Goal: Task Accomplishment & Management: Manage account settings

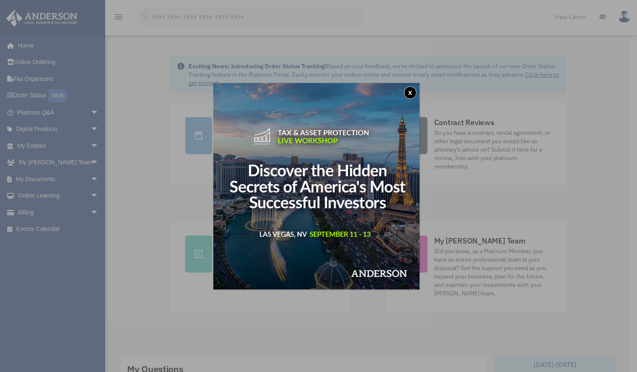
click at [37, 180] on div "x" at bounding box center [318, 186] width 637 height 372
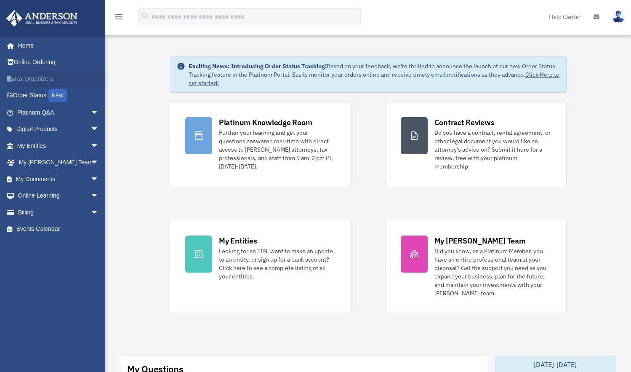
click at [35, 80] on link "Tax Organizers" at bounding box center [59, 78] width 106 height 17
click at [44, 177] on link "My Documents arrow_drop_down" at bounding box center [59, 178] width 106 height 17
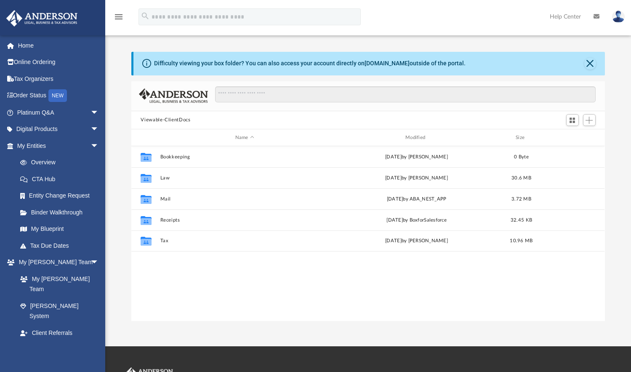
scroll to position [185, 467]
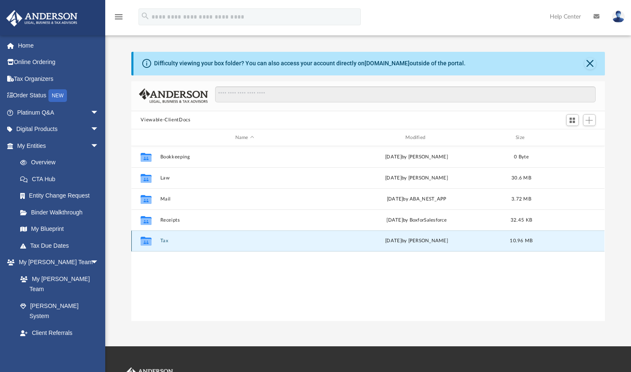
click at [173, 240] on button "Tax" at bounding box center [244, 240] width 168 height 5
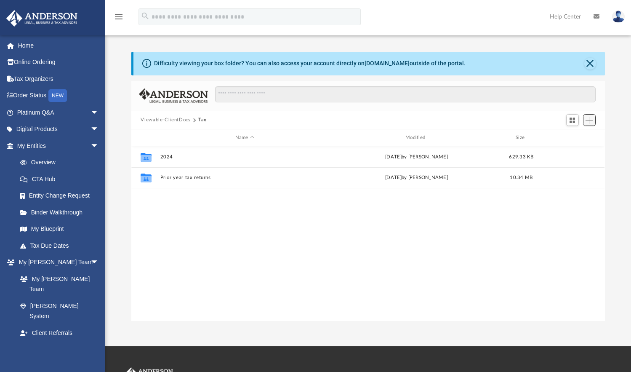
click at [586, 118] on span "Add" at bounding box center [589, 120] width 7 height 7
click at [570, 151] on li "New Folder" at bounding box center [577, 150] width 27 height 9
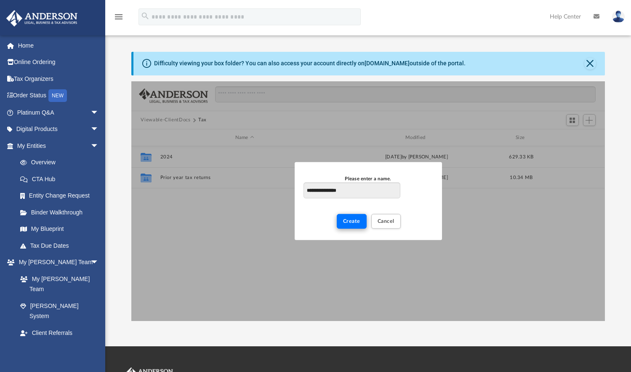
type input "**********"
click at [346, 218] on span "Create" at bounding box center [351, 220] width 17 height 5
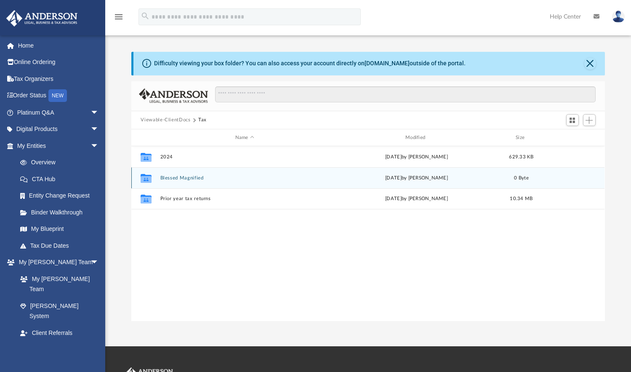
click at [204, 178] on button "Blessed Magnified" at bounding box center [244, 177] width 168 height 5
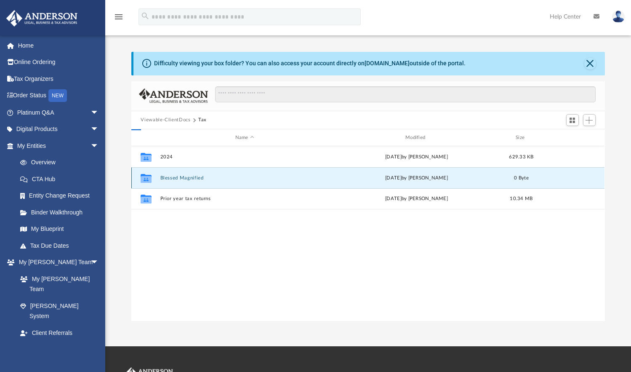
click at [204, 178] on button "Blessed Magnified" at bounding box center [244, 177] width 168 height 5
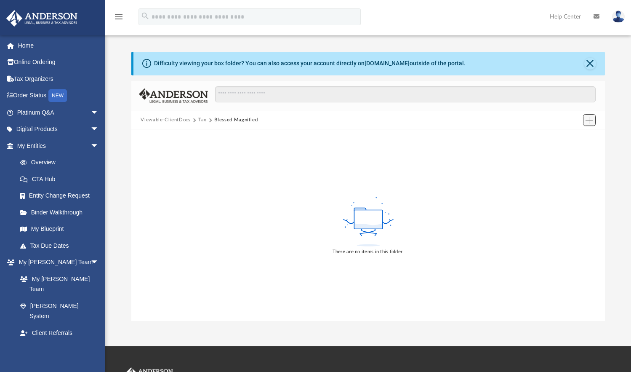
click at [594, 118] on button "Add" at bounding box center [589, 120] width 13 height 12
click at [575, 139] on li "Upload" at bounding box center [577, 137] width 27 height 9
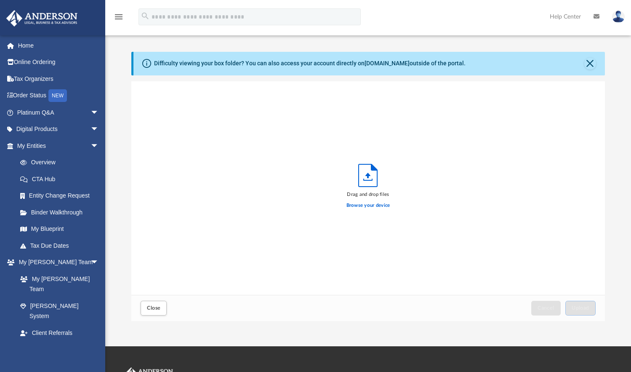
scroll to position [207, 467]
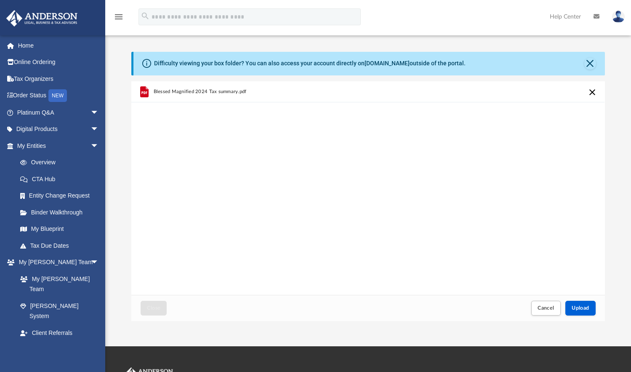
click at [546, 173] on div "Blessed Magnified 2024 Tax summary.pdf" at bounding box center [367, 188] width 473 height 214
click at [589, 308] on button "Upload" at bounding box center [580, 308] width 30 height 15
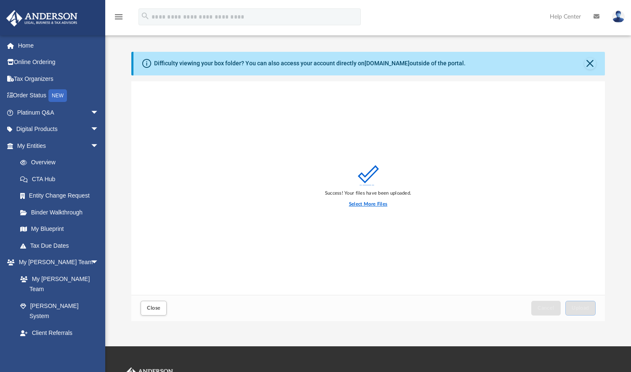
click at [376, 204] on label "Select More Files" at bounding box center [368, 204] width 38 height 8
click at [0, 0] on input "Select More Files" at bounding box center [0, 0] width 0 height 0
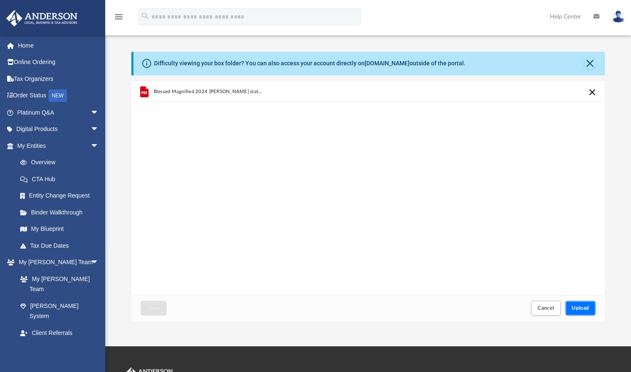
click at [582, 309] on span "Upload" at bounding box center [581, 307] width 18 height 5
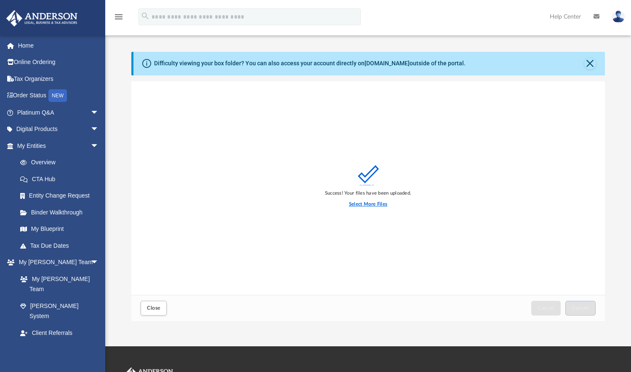
click at [384, 206] on label "Select More Files" at bounding box center [368, 204] width 38 height 8
click at [0, 0] on input "Select More Files" at bounding box center [0, 0] width 0 height 0
click at [151, 309] on span "Close" at bounding box center [153, 307] width 13 height 5
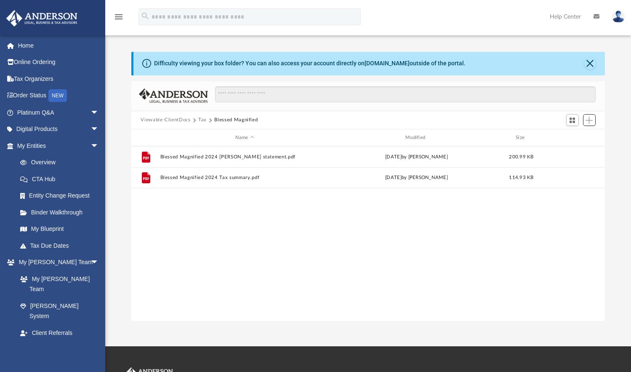
scroll to position [185, 467]
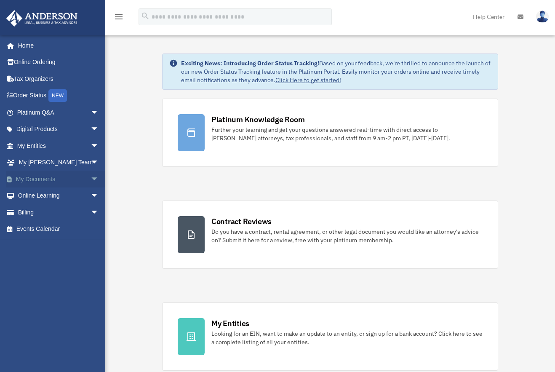
click at [46, 180] on link "My Documents arrow_drop_down" at bounding box center [59, 178] width 106 height 17
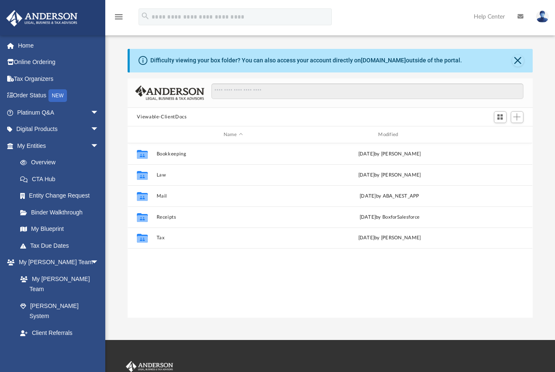
scroll to position [185, 398]
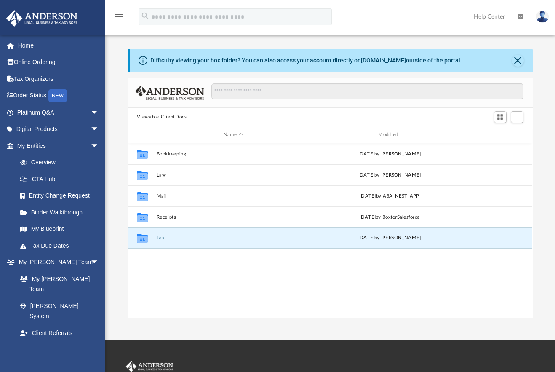
click at [162, 240] on button "Tax" at bounding box center [233, 237] width 153 height 5
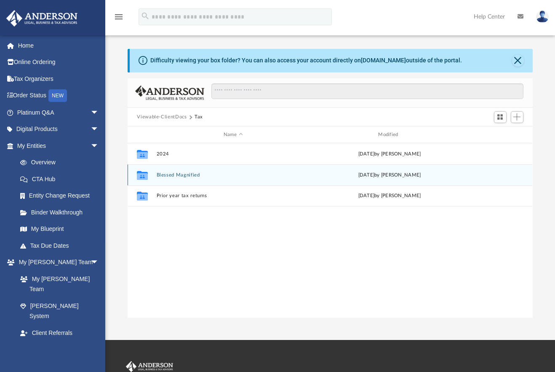
click at [184, 179] on div "Collaborated Folder Blessed Magnified [DATE] by [PERSON_NAME]" at bounding box center [330, 174] width 405 height 21
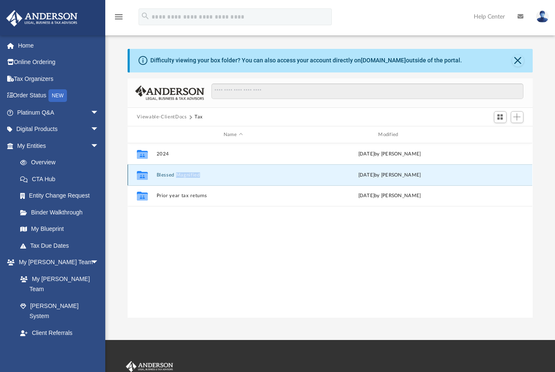
click at [163, 173] on button "Blessed Magnified" at bounding box center [233, 174] width 153 height 5
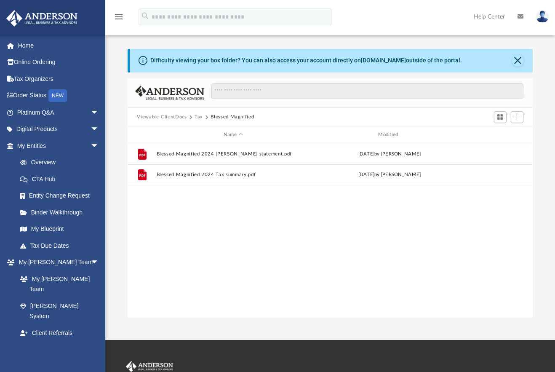
drag, startPoint x: 274, startPoint y: 239, endPoint x: 462, endPoint y: 246, distance: 187.5
click at [462, 246] on div "File Blessed Magnified 2024 [PERSON_NAME] statement.pdf [DATE] by [PERSON_NAME]…" at bounding box center [330, 230] width 405 height 174
click at [517, 117] on span "Add" at bounding box center [516, 116] width 7 height 7
click at [498, 133] on li "Upload" at bounding box center [505, 134] width 27 height 9
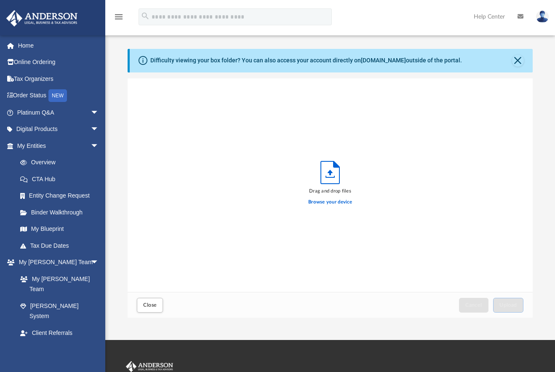
scroll to position [207, 398]
click at [342, 201] on label "Browse your device" at bounding box center [330, 202] width 44 height 8
click at [0, 0] on input "Browse your device" at bounding box center [0, 0] width 0 height 0
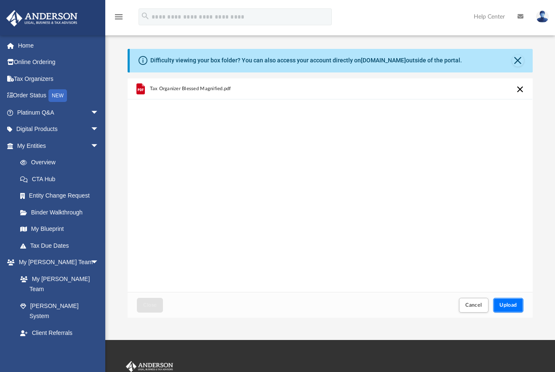
click at [515, 306] on span "Upload" at bounding box center [508, 304] width 18 height 5
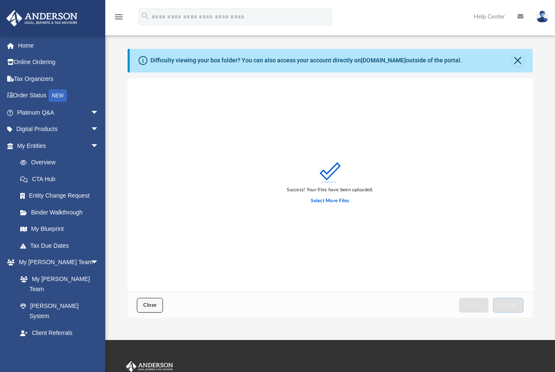
click at [151, 304] on span "Close" at bounding box center [149, 304] width 13 height 5
